Goal: Task Accomplishment & Management: Manage account settings

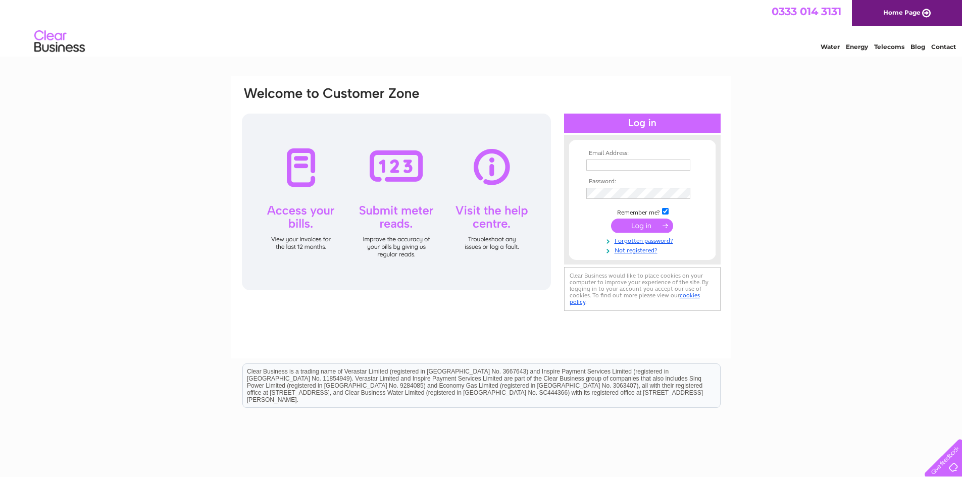
type input "sales@downtoearthhexham.co.uk"
click at [641, 226] on input "submit" at bounding box center [642, 226] width 62 height 14
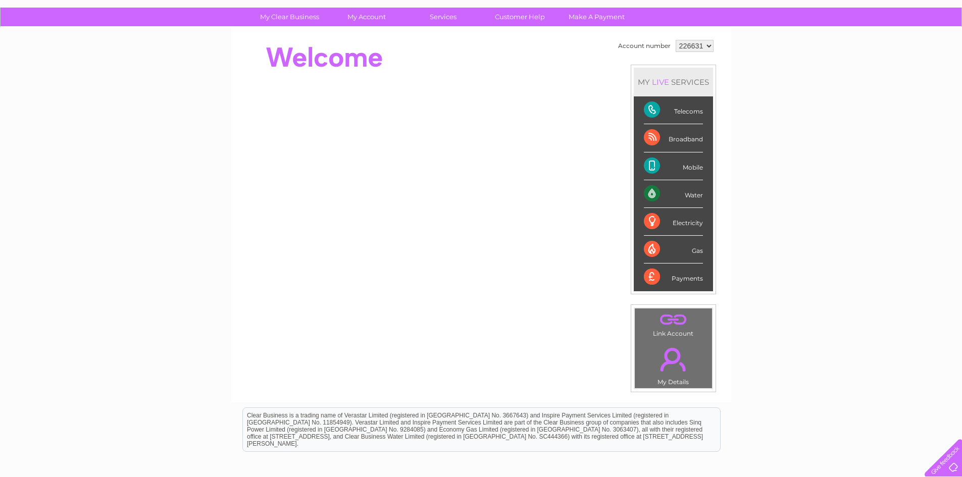
scroll to position [101, 0]
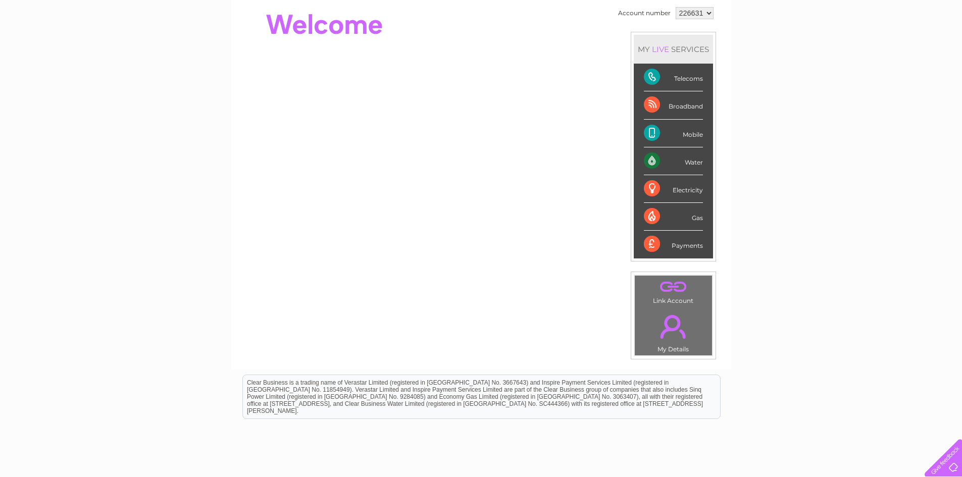
click at [655, 105] on div "Broadband" at bounding box center [673, 105] width 59 height 28
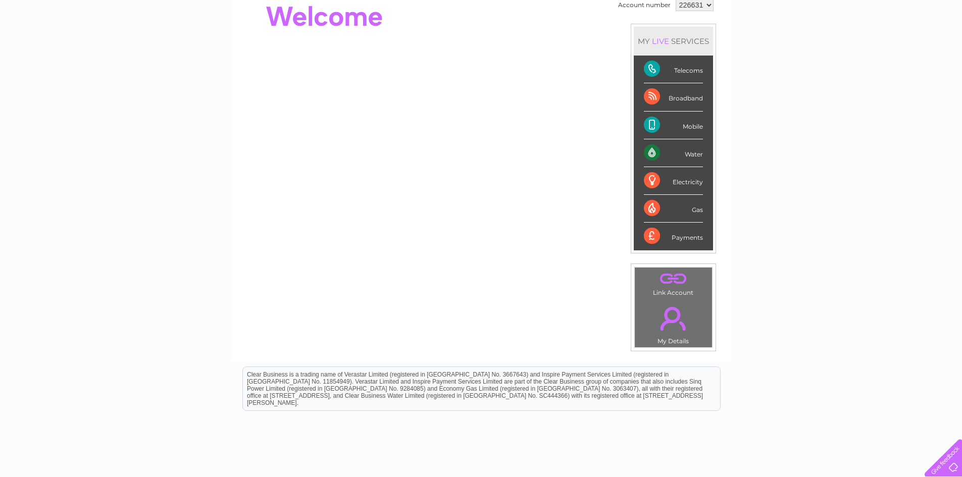
scroll to position [0, 0]
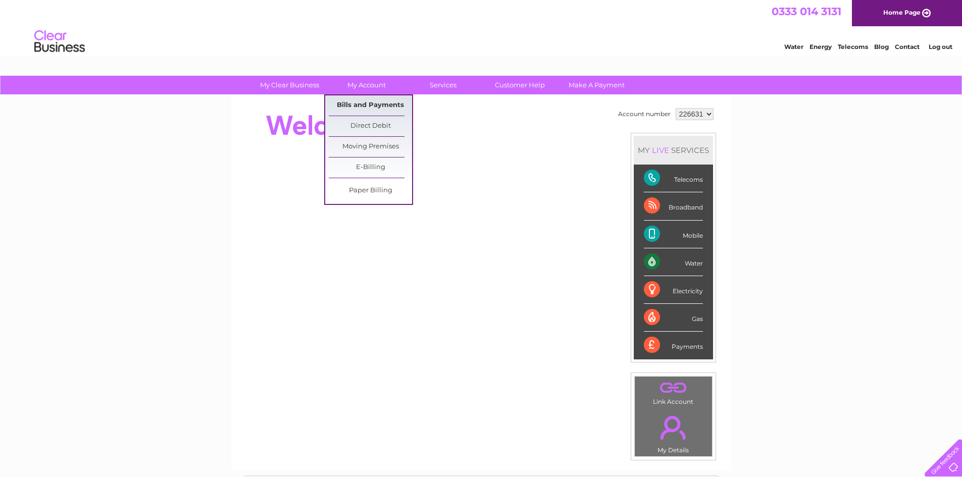
click at [386, 103] on link "Bills and Payments" at bounding box center [370, 105] width 83 height 20
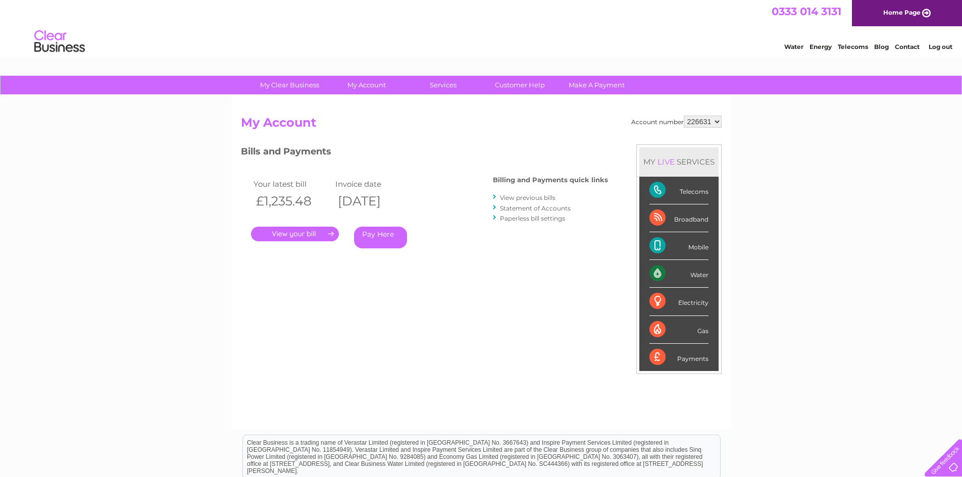
click at [307, 237] on link "." at bounding box center [295, 234] width 88 height 15
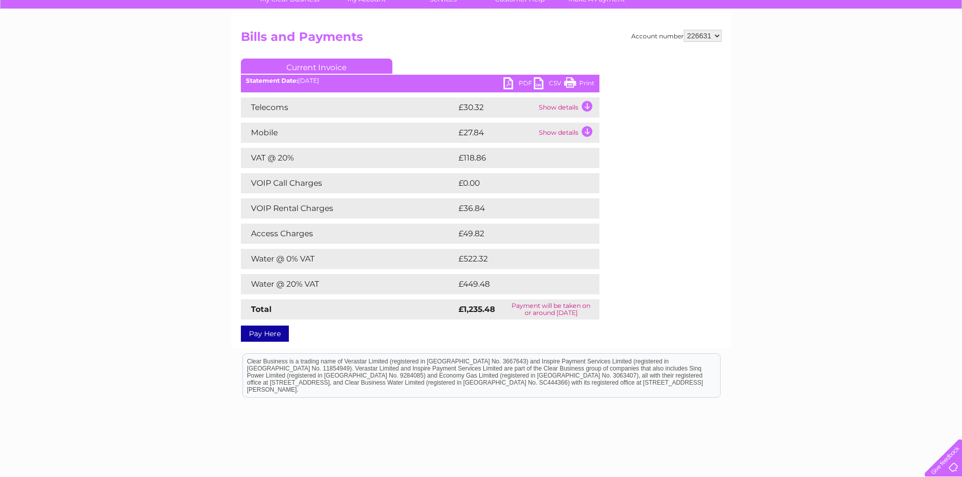
scroll to position [137, 0]
